Goal: Find specific page/section

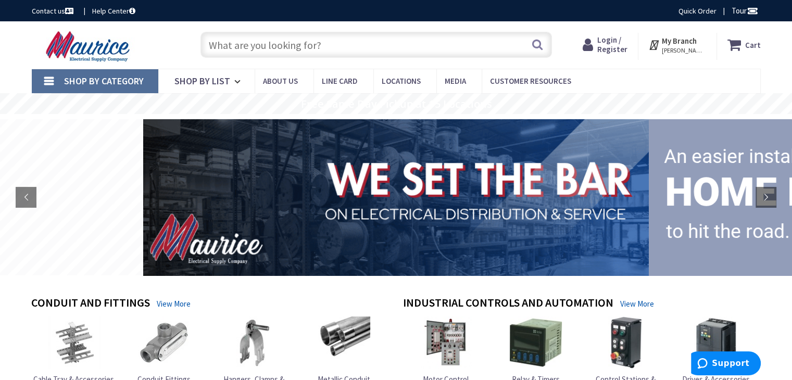
click at [317, 43] on input "text" at bounding box center [377, 45] width 352 height 26
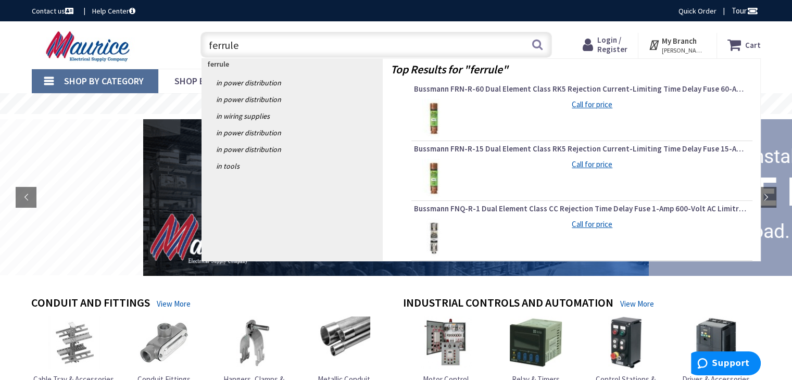
type input "ferrules"
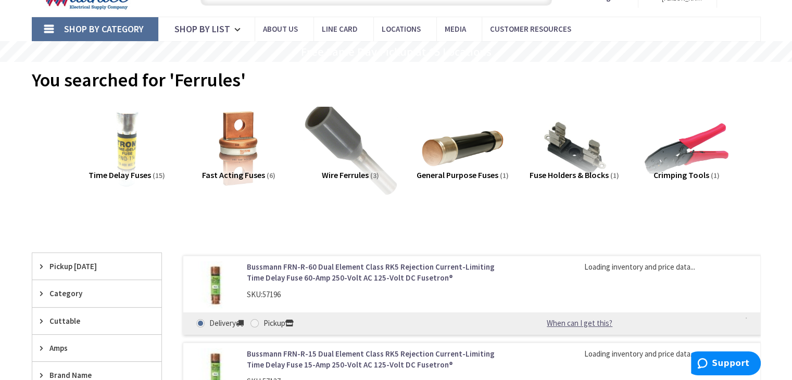
click at [346, 165] on img at bounding box center [350, 149] width 94 height 94
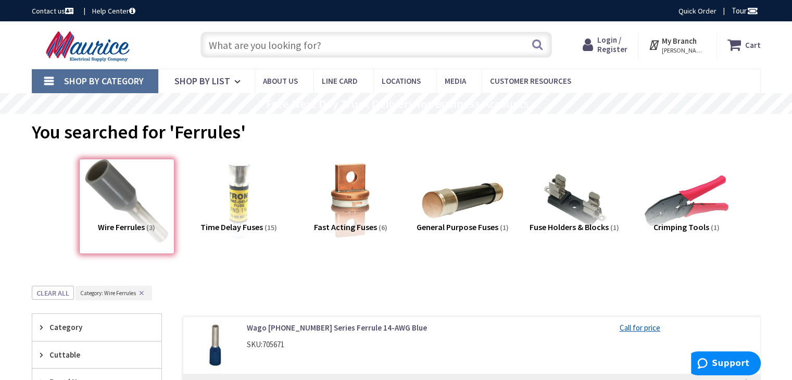
click at [358, 41] on input "text" at bounding box center [377, 45] width 352 height 26
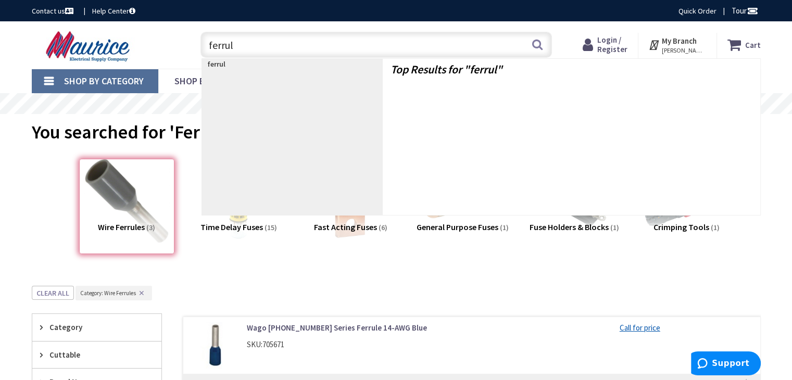
type input "ferrule"
